Goal: Task Accomplishment & Management: Use online tool/utility

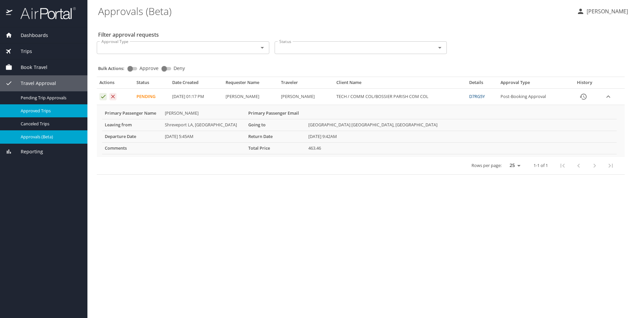
click at [32, 110] on span "Approved Trips" at bounding box center [50, 111] width 59 height 6
click at [103, 96] on icon "Approval table" at bounding box center [103, 96] width 6 height 6
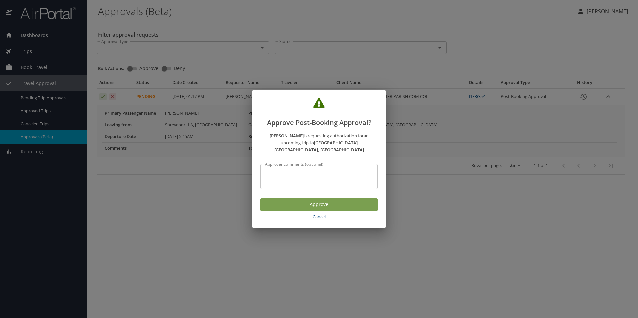
click at [319, 200] on span "Approve" at bounding box center [319, 204] width 107 height 8
